Goal: Transaction & Acquisition: Purchase product/service

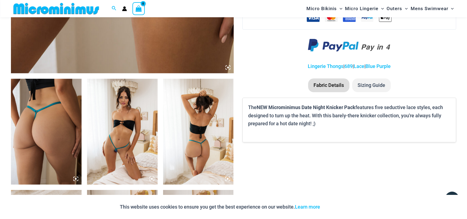
scroll to position [337, 0]
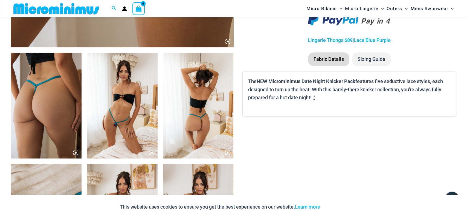
click at [98, 111] on img at bounding box center [122, 106] width 71 height 106
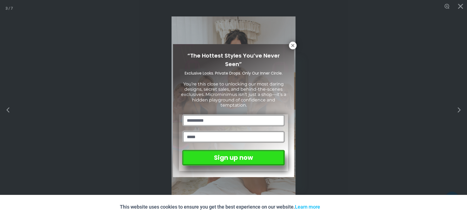
click at [460, 6] on div "“The Hottest Styles You’ve Never Seen” Exclusive Looks. Private Drops. Only Our…" at bounding box center [233, 109] width 467 height 219
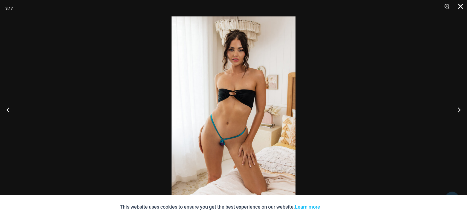
click at [460, 5] on button "Close" at bounding box center [459, 8] width 14 height 16
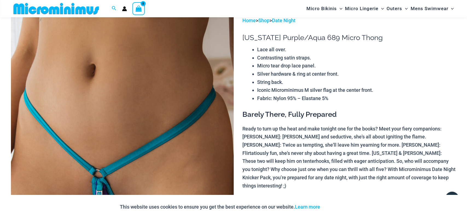
scroll to position [0, 0]
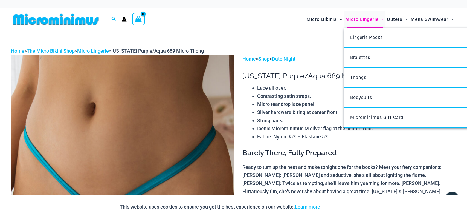
click at [353, 19] on span "Micro Lingerie" at bounding box center [361, 19] width 33 height 14
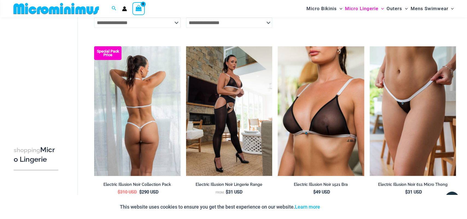
scroll to position [981, 0]
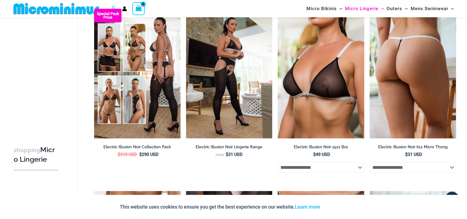
click at [408, 95] on img at bounding box center [413, 73] width 86 height 129
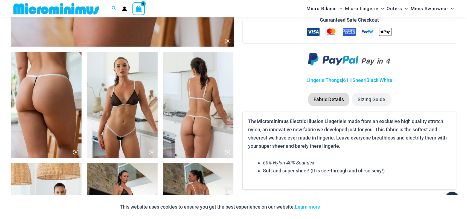
scroll to position [341, 0]
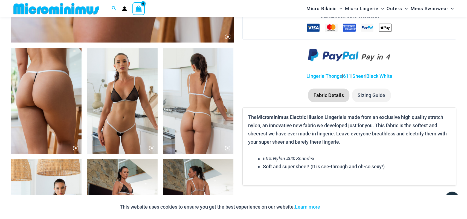
click at [124, 123] on img at bounding box center [122, 101] width 71 height 106
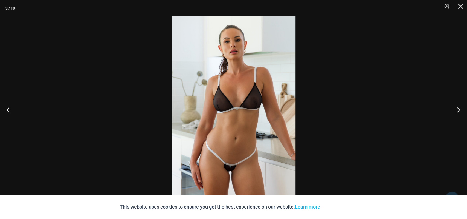
click at [457, 110] on button "Next" at bounding box center [456, 109] width 21 height 27
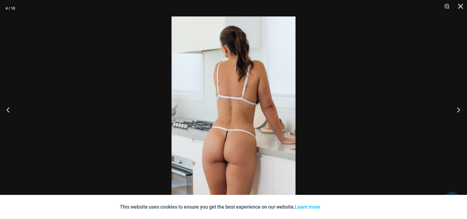
click at [457, 111] on button "Next" at bounding box center [456, 109] width 21 height 27
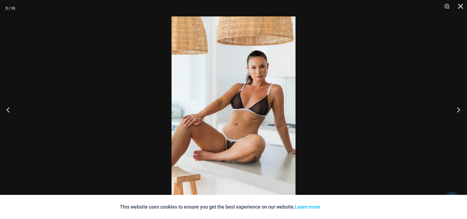
click at [457, 111] on button "Next" at bounding box center [456, 109] width 21 height 27
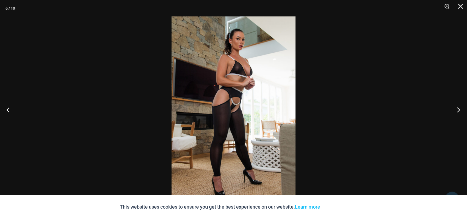
click at [457, 111] on button "Next" at bounding box center [456, 109] width 21 height 27
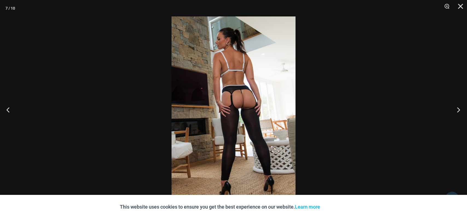
click at [455, 112] on button "Next" at bounding box center [456, 109] width 21 height 27
